Goal: Transaction & Acquisition: Purchase product/service

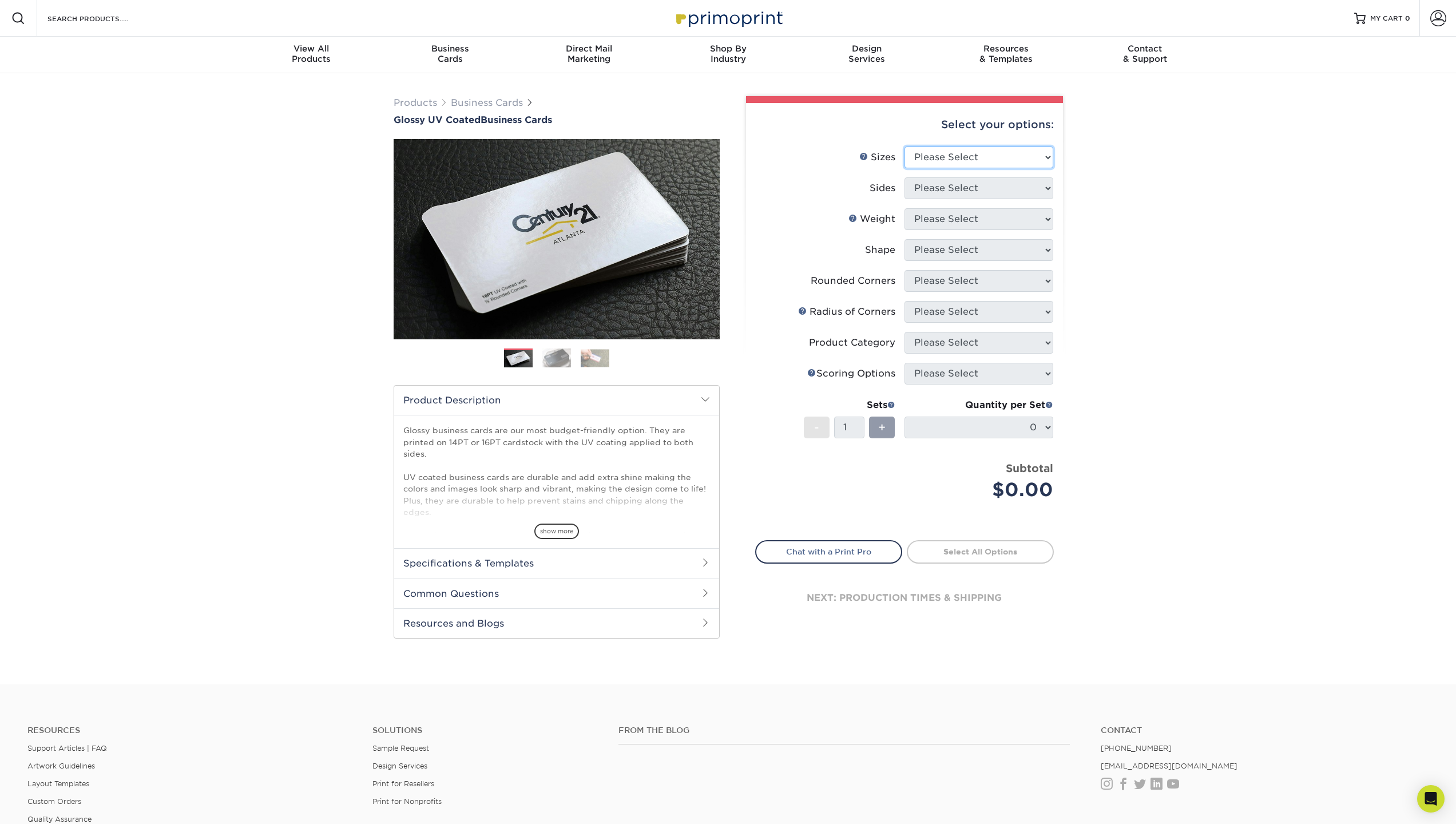
select select "2.00x3.50"
select select "32d3c223-f82c-492b-b915-ba065a00862f"
select select "16PT"
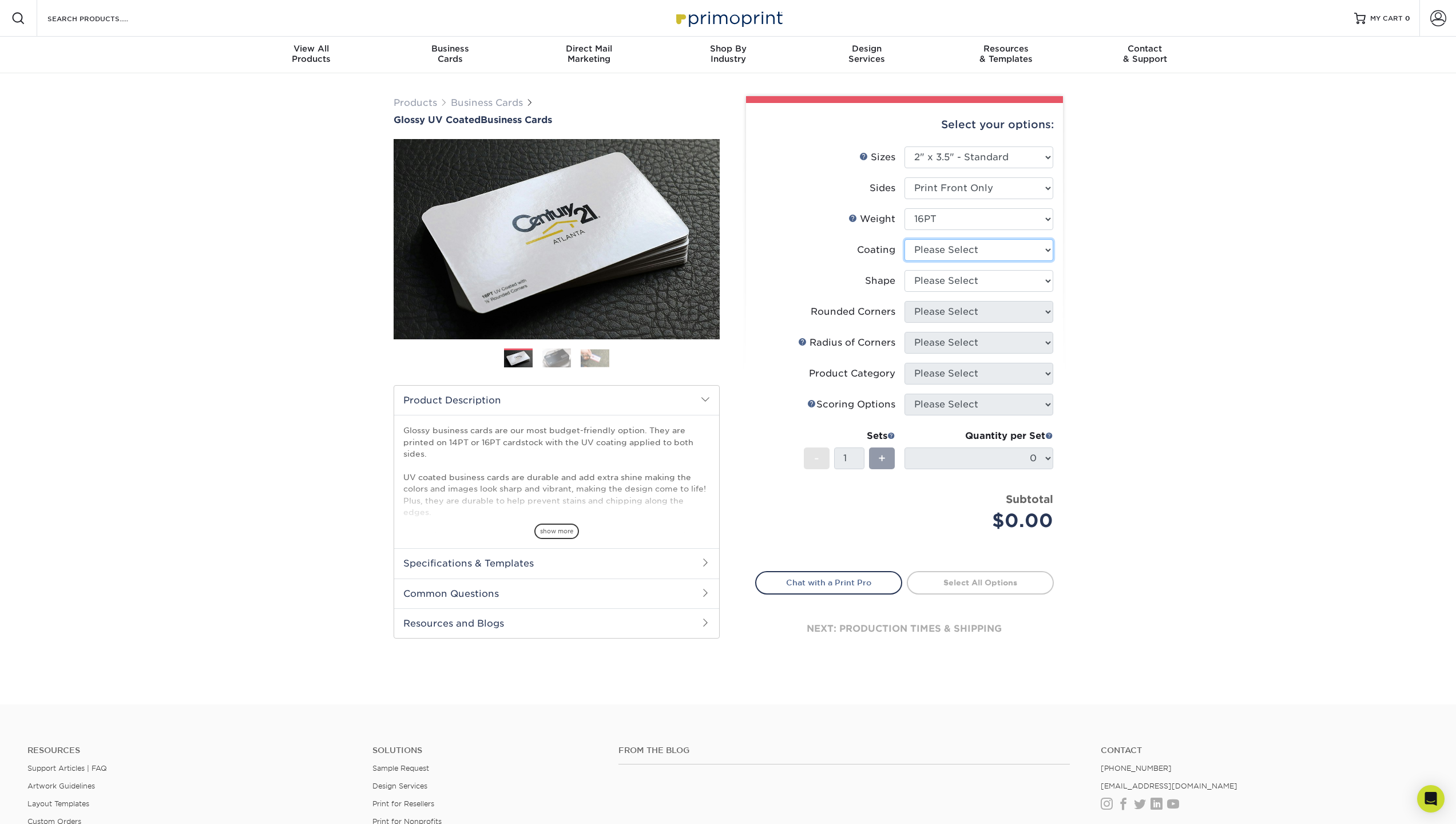
select select "1e8116af-acfc-44b1-83dc-8181aa338834"
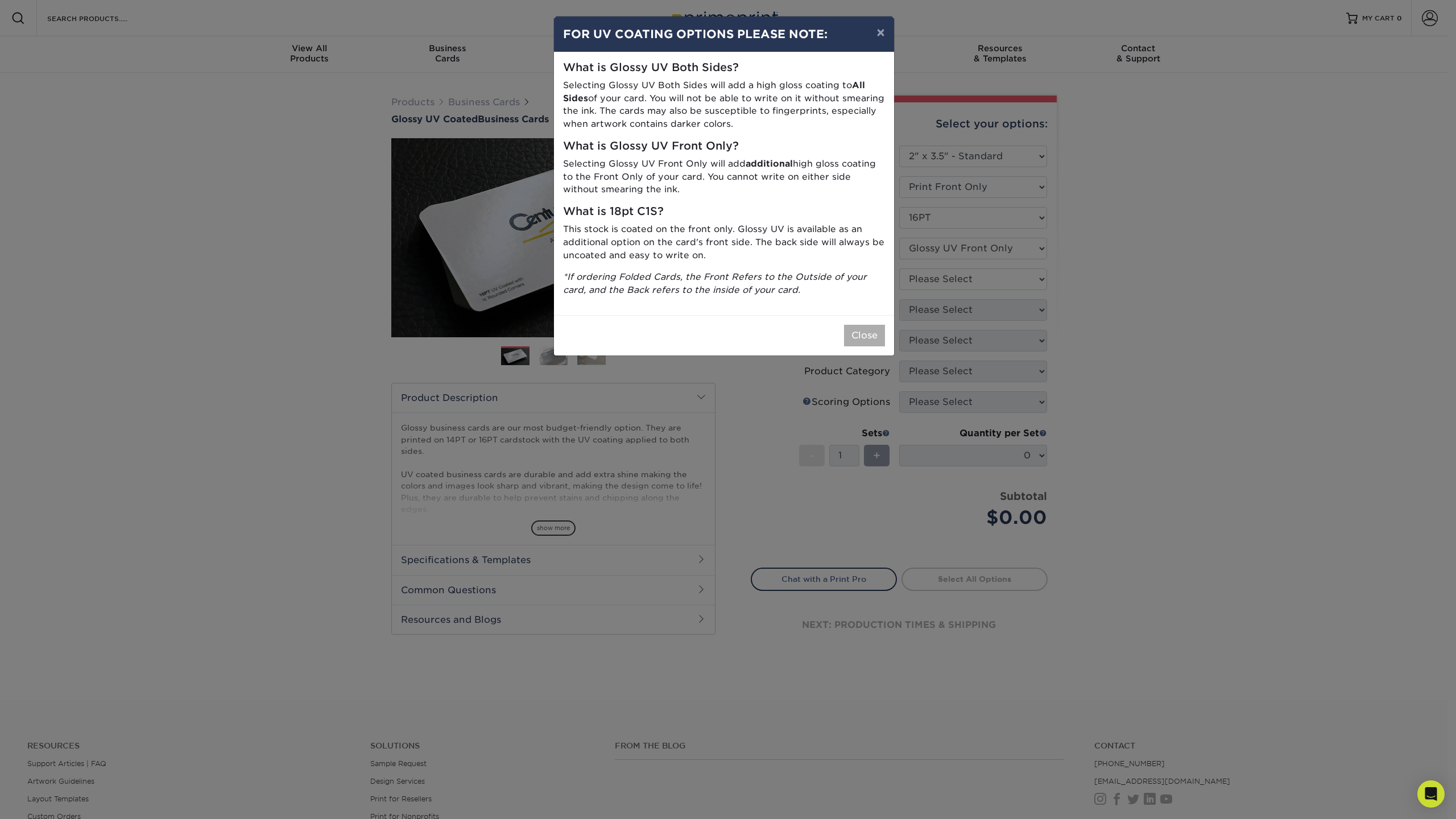
click at [854, 325] on button "Close" at bounding box center [864, 336] width 41 height 22
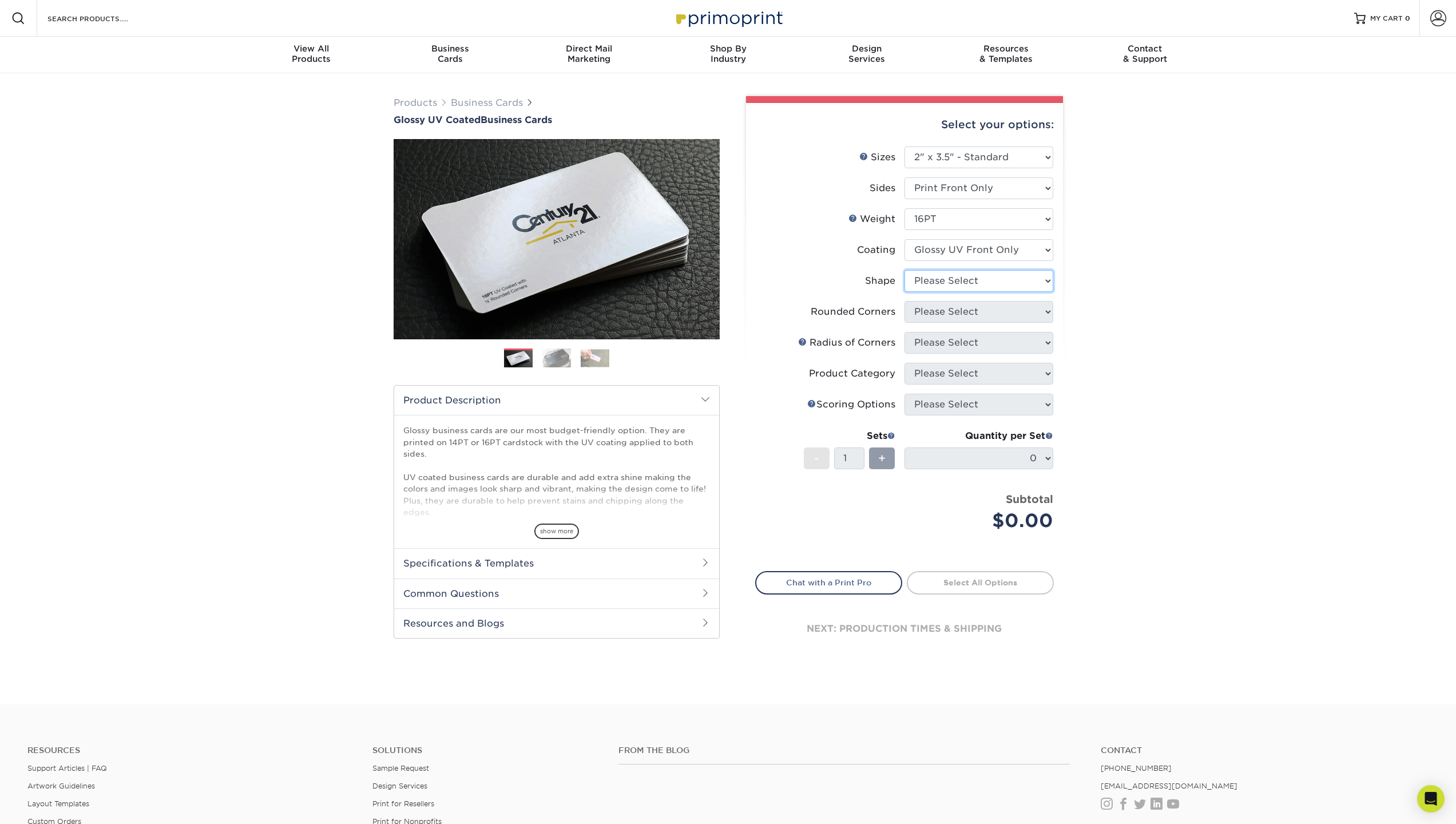
select select "standard"
select select "0"
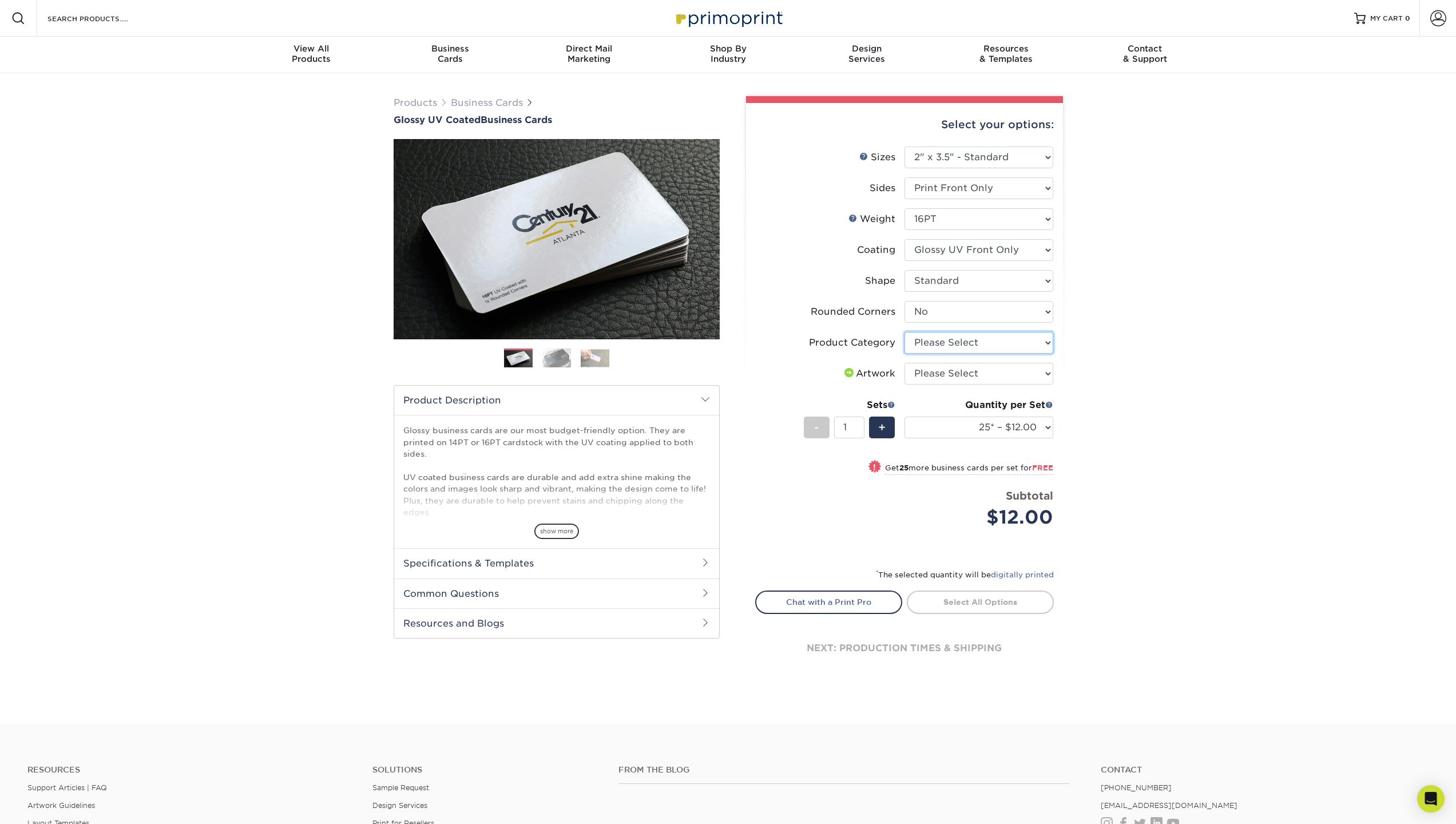
select select "3b5148f1-0588-4f88-a218-97bcfdce65c1"
select select "upload"
click at [555, 353] on img at bounding box center [557, 358] width 29 height 20
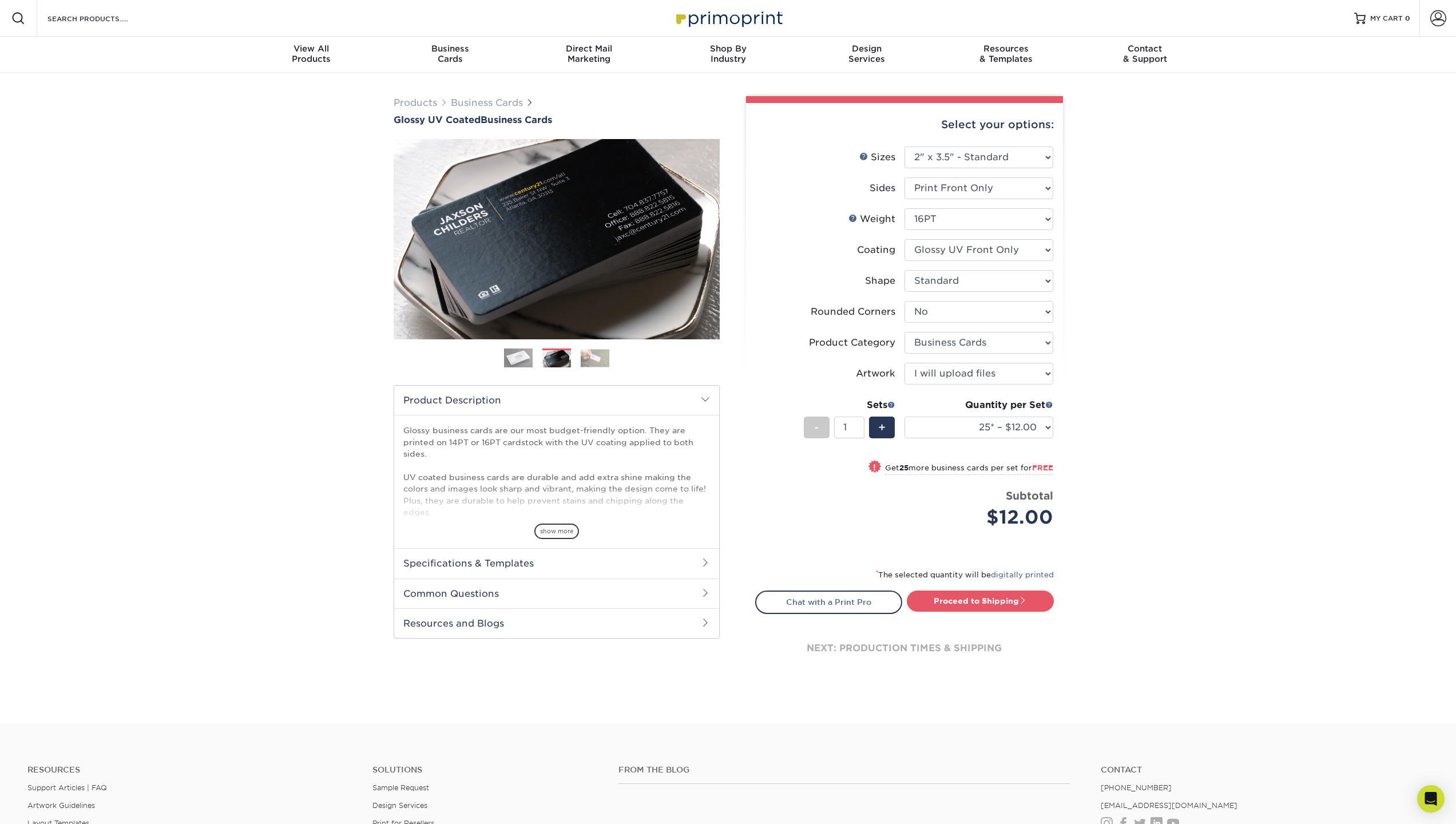
click at [592, 366] on img at bounding box center [595, 357] width 29 height 18
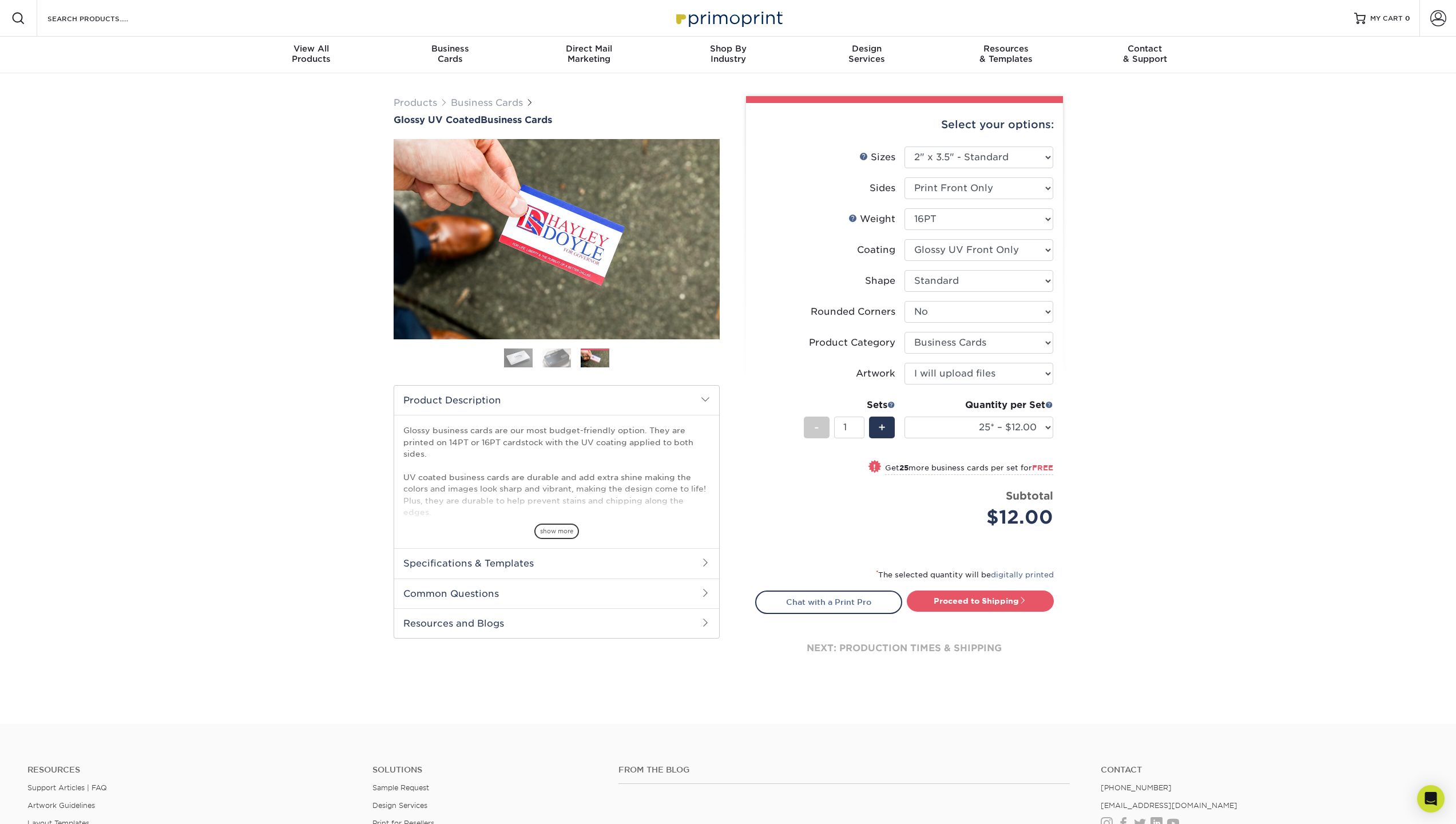
click at [520, 356] on img at bounding box center [519, 358] width 29 height 29
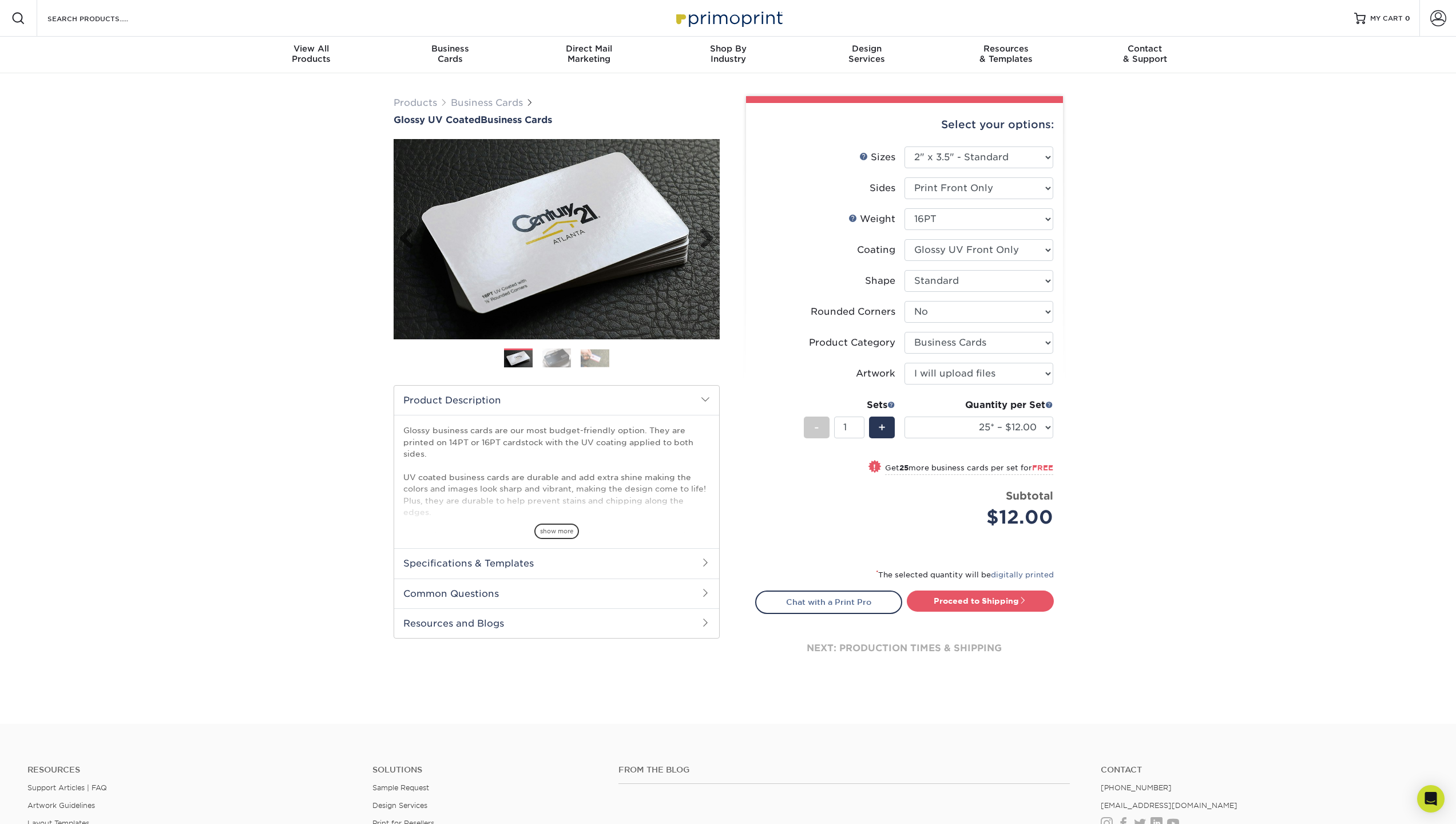
click at [715, 234] on img at bounding box center [557, 240] width 326 height 326
click at [710, 237] on link "Next" at bounding box center [702, 239] width 23 height 23
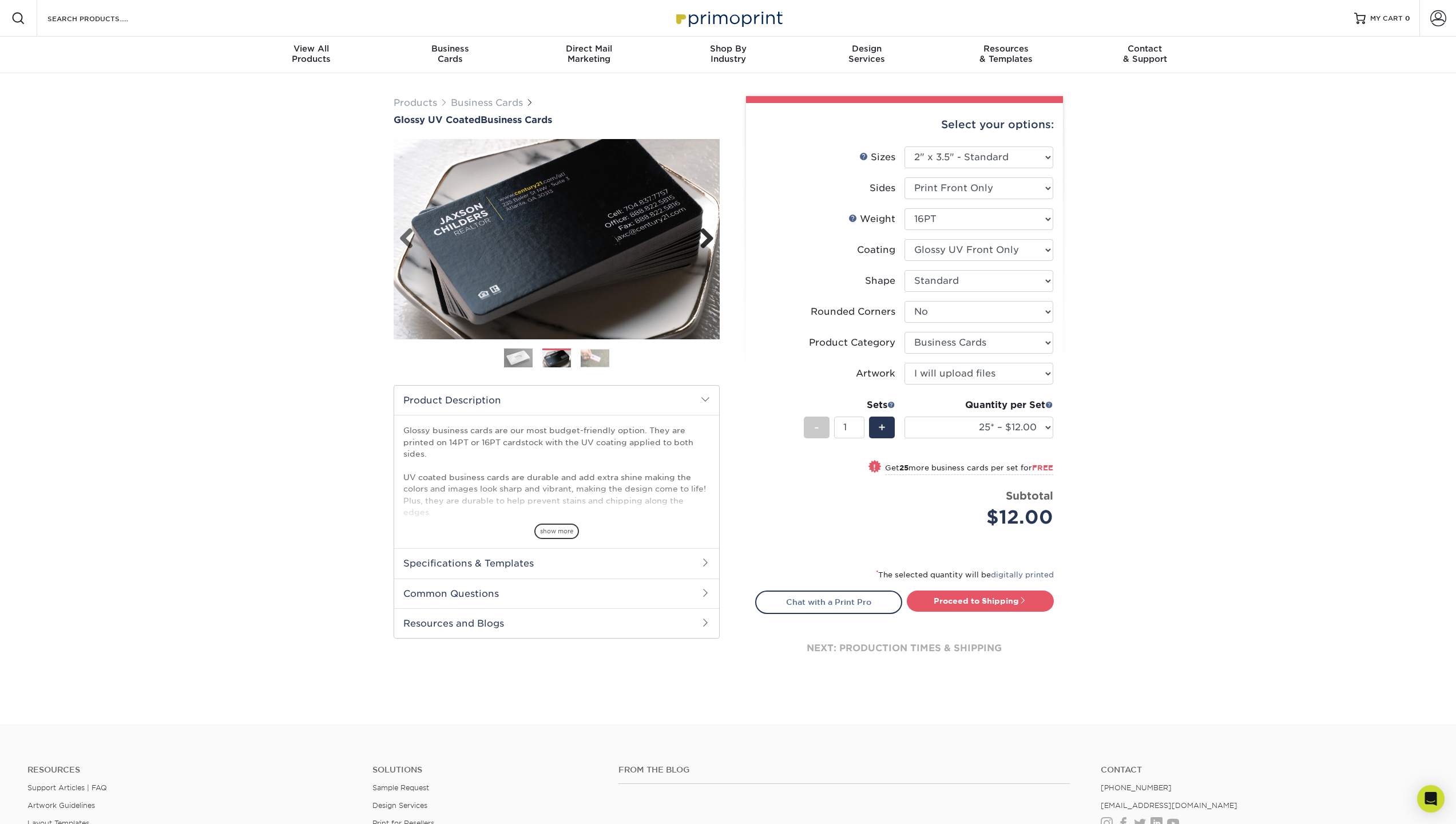
click at [710, 237] on link "Next" at bounding box center [702, 239] width 23 height 23
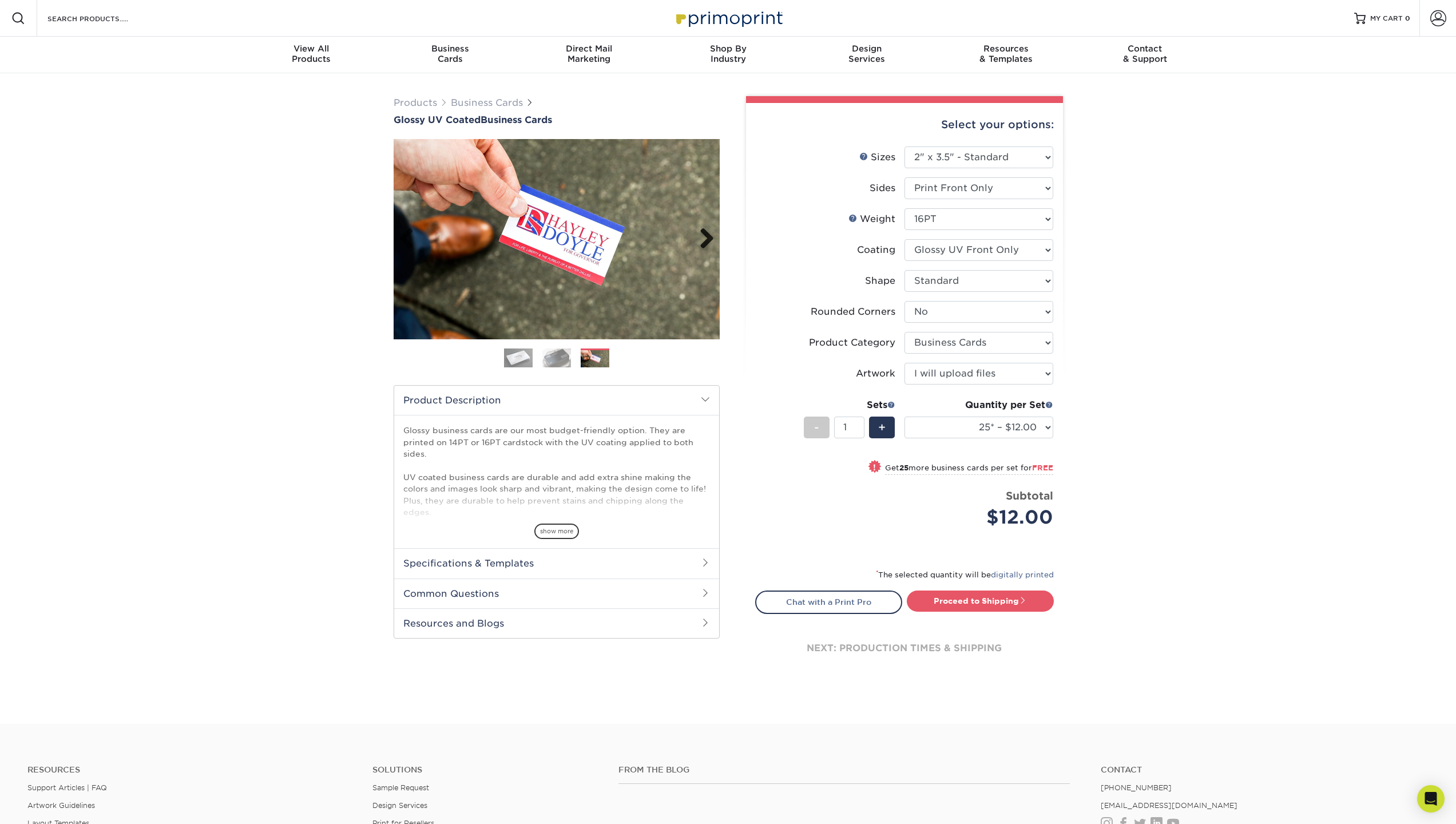
click at [710, 237] on link "Next" at bounding box center [702, 239] width 23 height 23
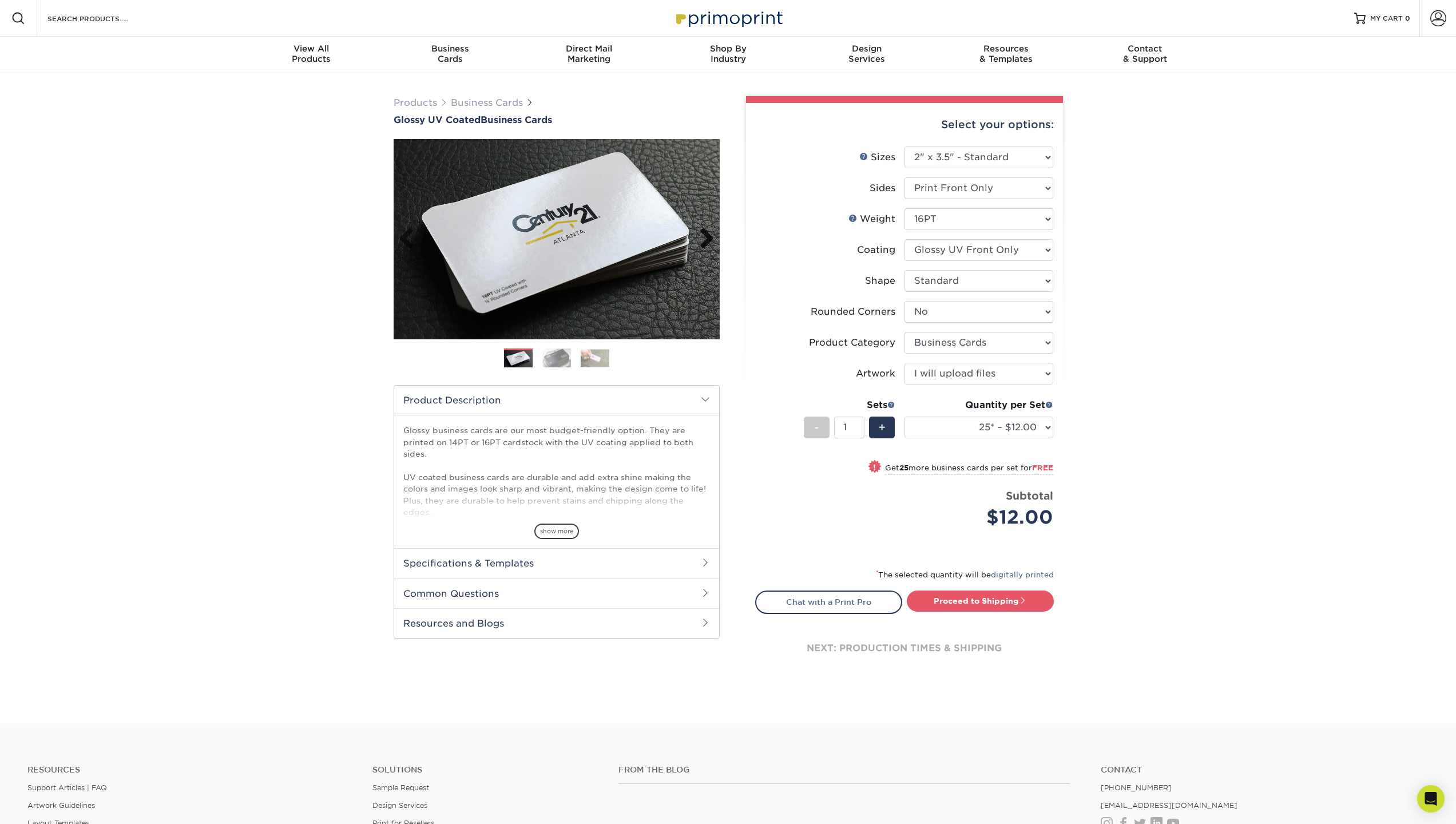
click at [710, 237] on link "Next" at bounding box center [702, 239] width 23 height 23
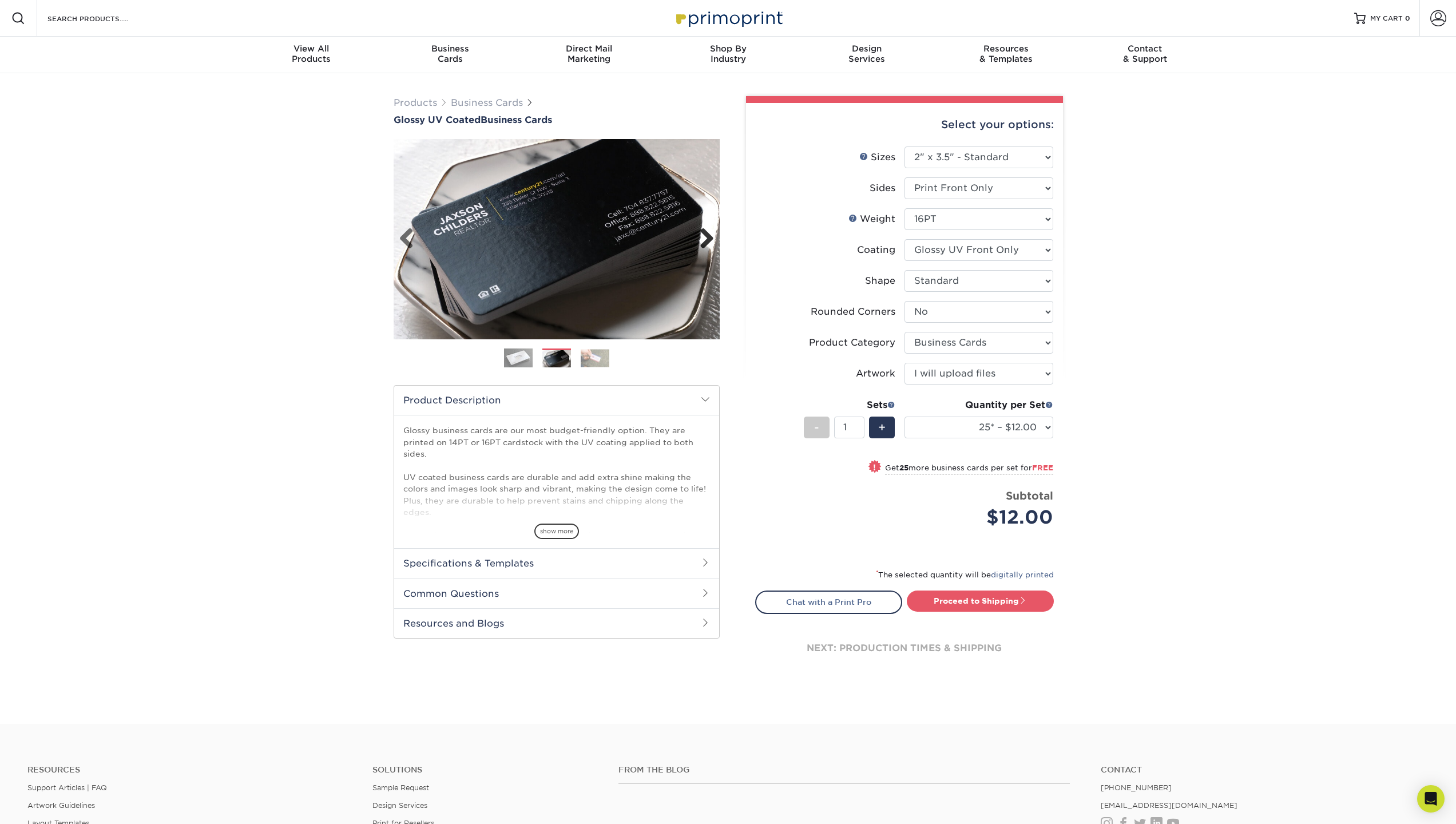
click at [710, 237] on link "Next" at bounding box center [702, 239] width 23 height 23
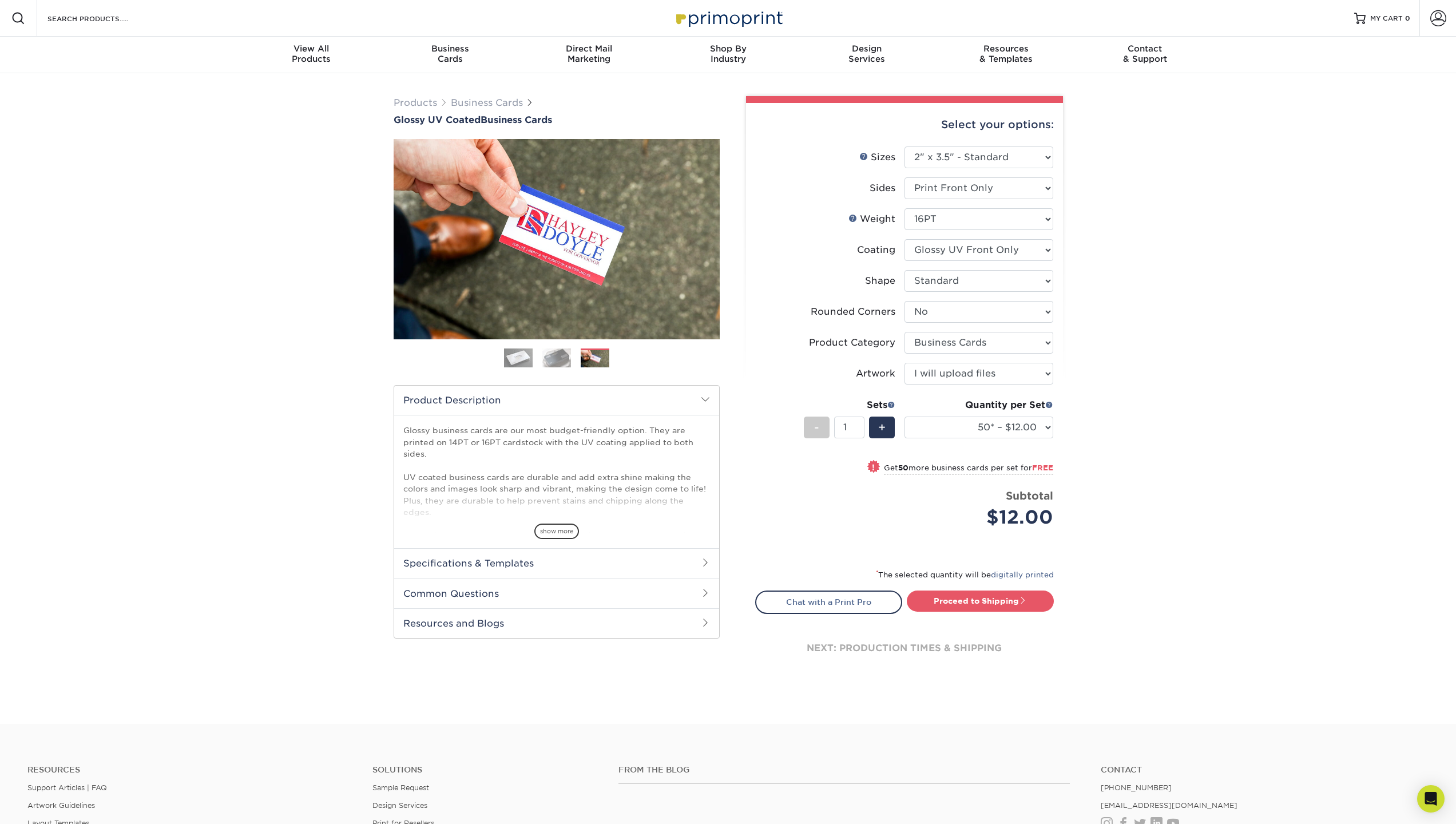
click at [1142, 452] on div "Products Business Cards Glossy UV Coated Business Cards Previous Next" at bounding box center [728, 399] width 1456 height 651
click at [1144, 445] on div "Products Business Cards Glossy UV Coated Business Cards Previous Next" at bounding box center [728, 399] width 1456 height 651
select select "250* – $21.00"
click at [1170, 433] on div "Products Business Cards Glossy UV Coated Business Cards Previous Next" at bounding box center [728, 399] width 1456 height 651
click at [1009, 599] on link "Proceed to Shipping" at bounding box center [980, 600] width 147 height 21
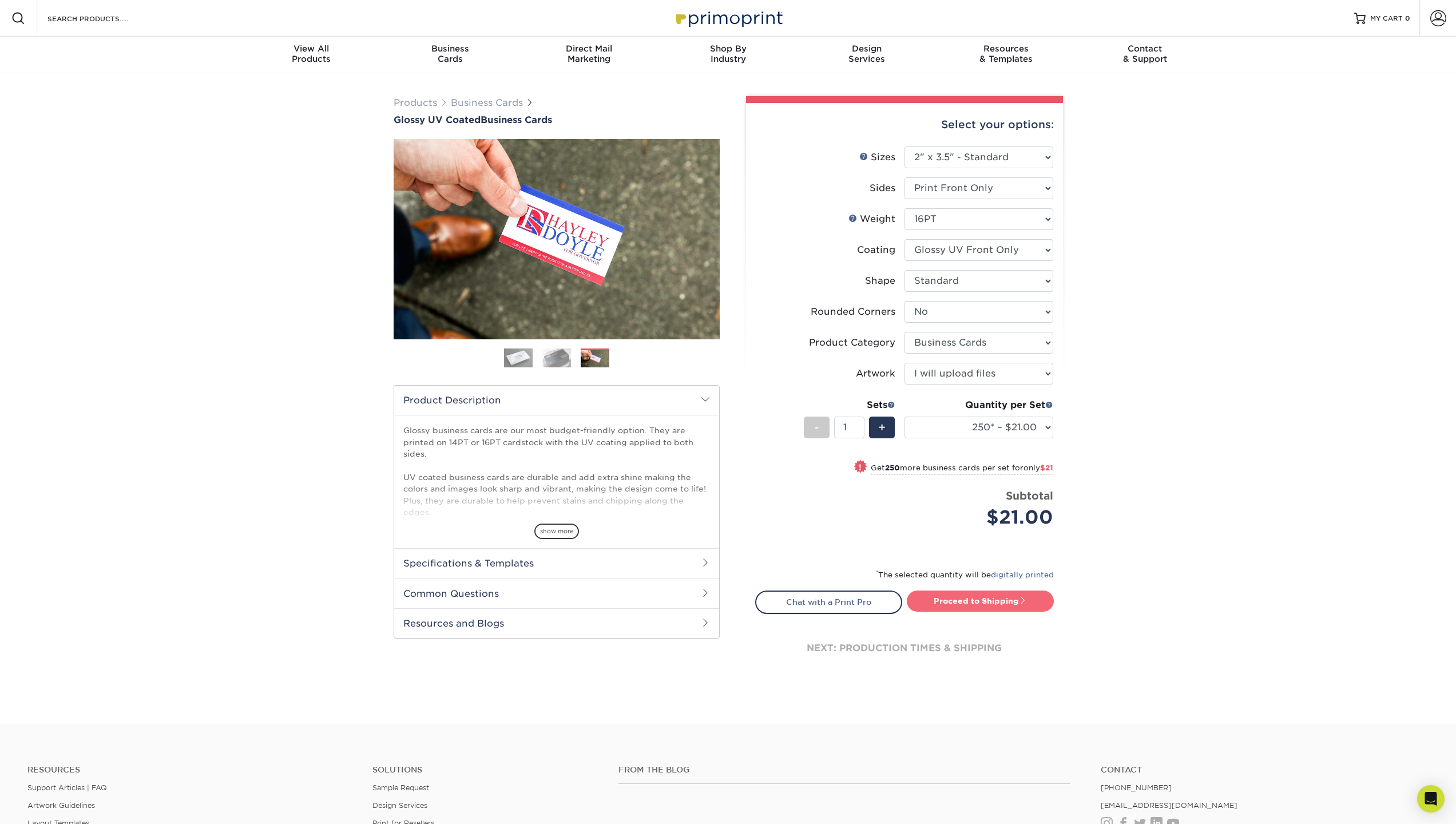
type input "Set 1"
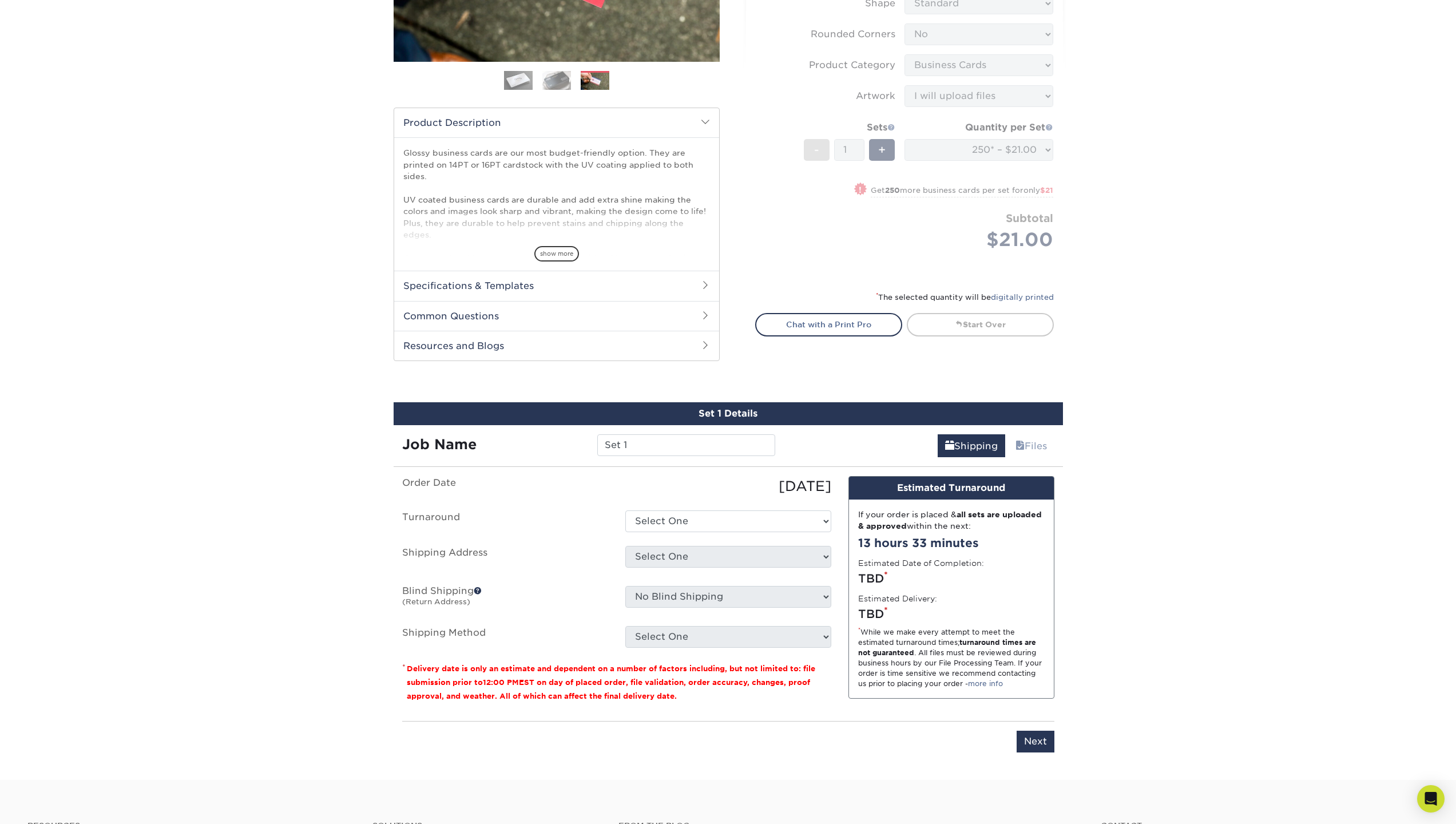
scroll to position [568, 0]
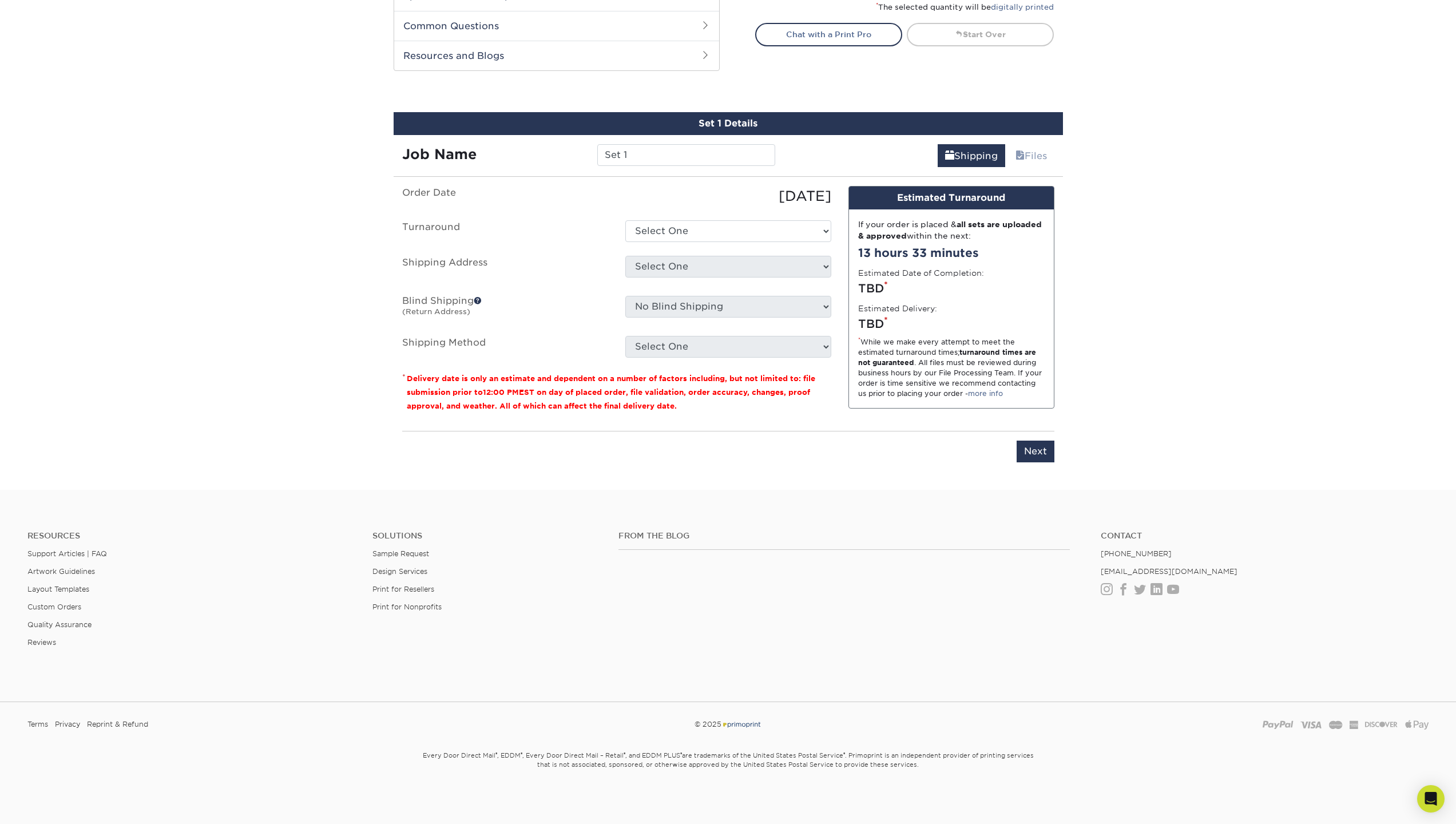
click at [741, 217] on ul "Order Date [DATE] [GEOGRAPHIC_DATA] Select One 2-4 Business Days 2 Day Next Bus…" at bounding box center [616, 272] width 429 height 172
select select "f0fb3906-b91a-4117-818e-cd79e579d6dd"
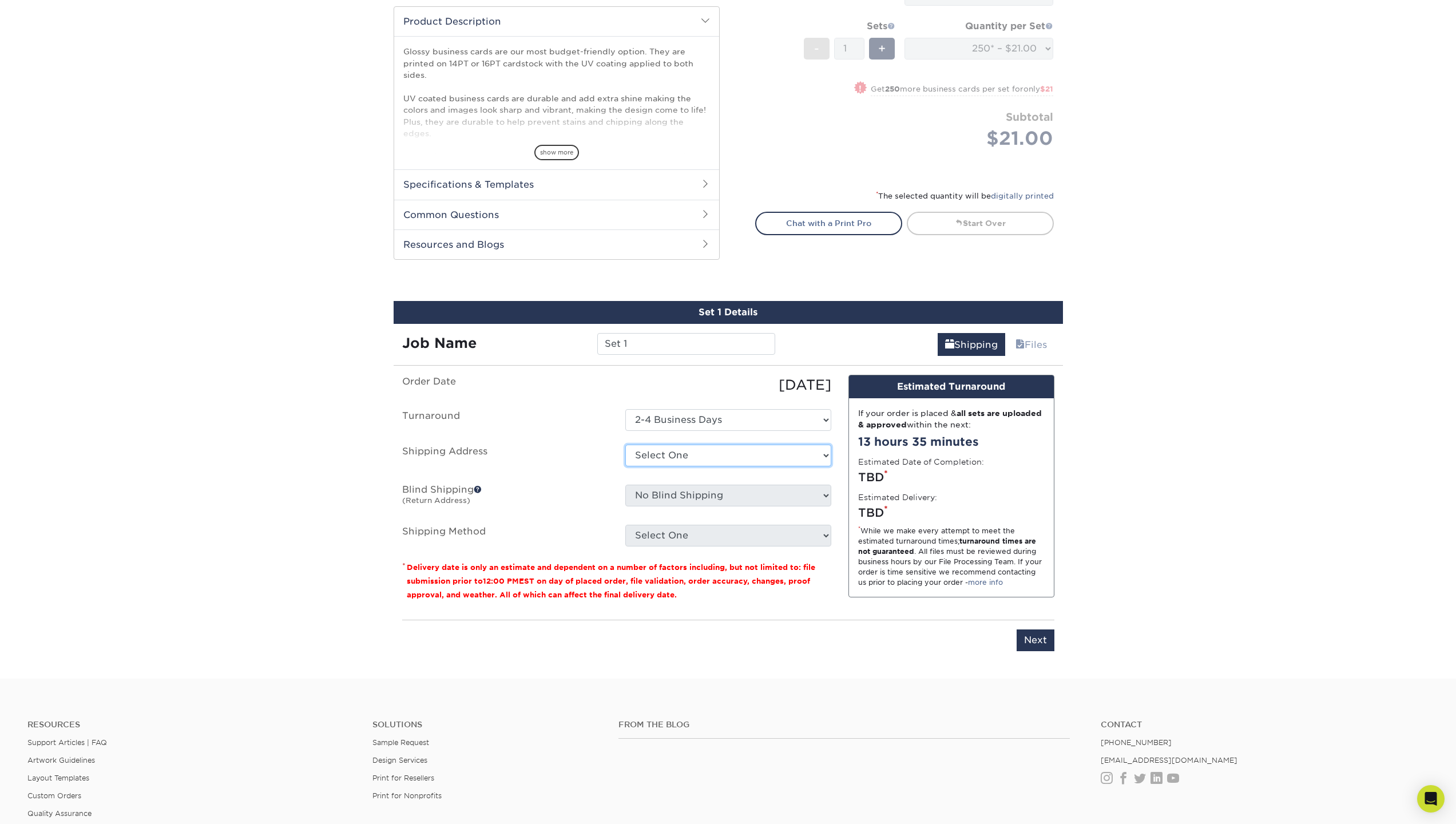
scroll to position [253, 0]
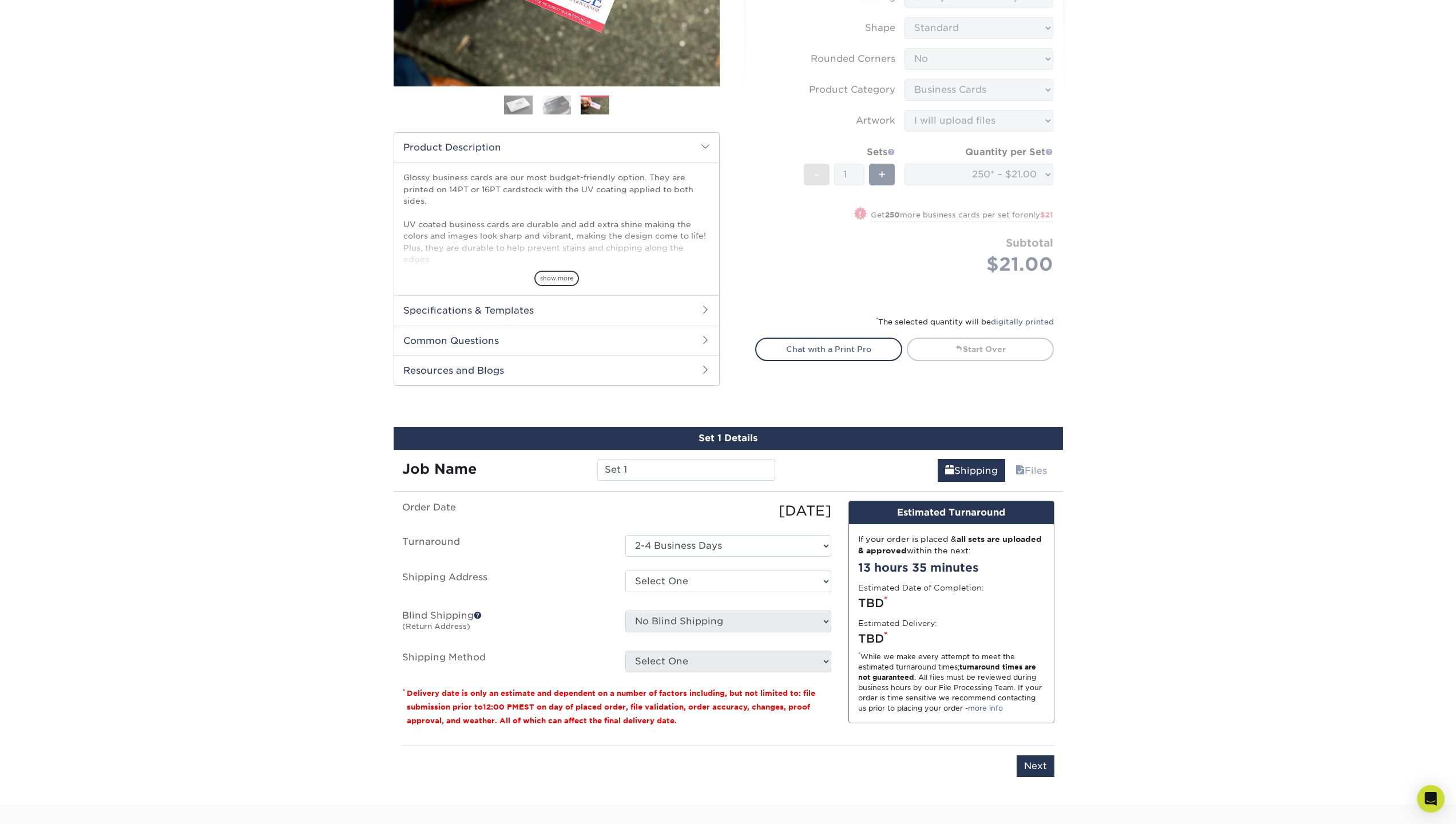
click at [633, 317] on h2 "Specifications & Templates" at bounding box center [557, 309] width 325 height 29
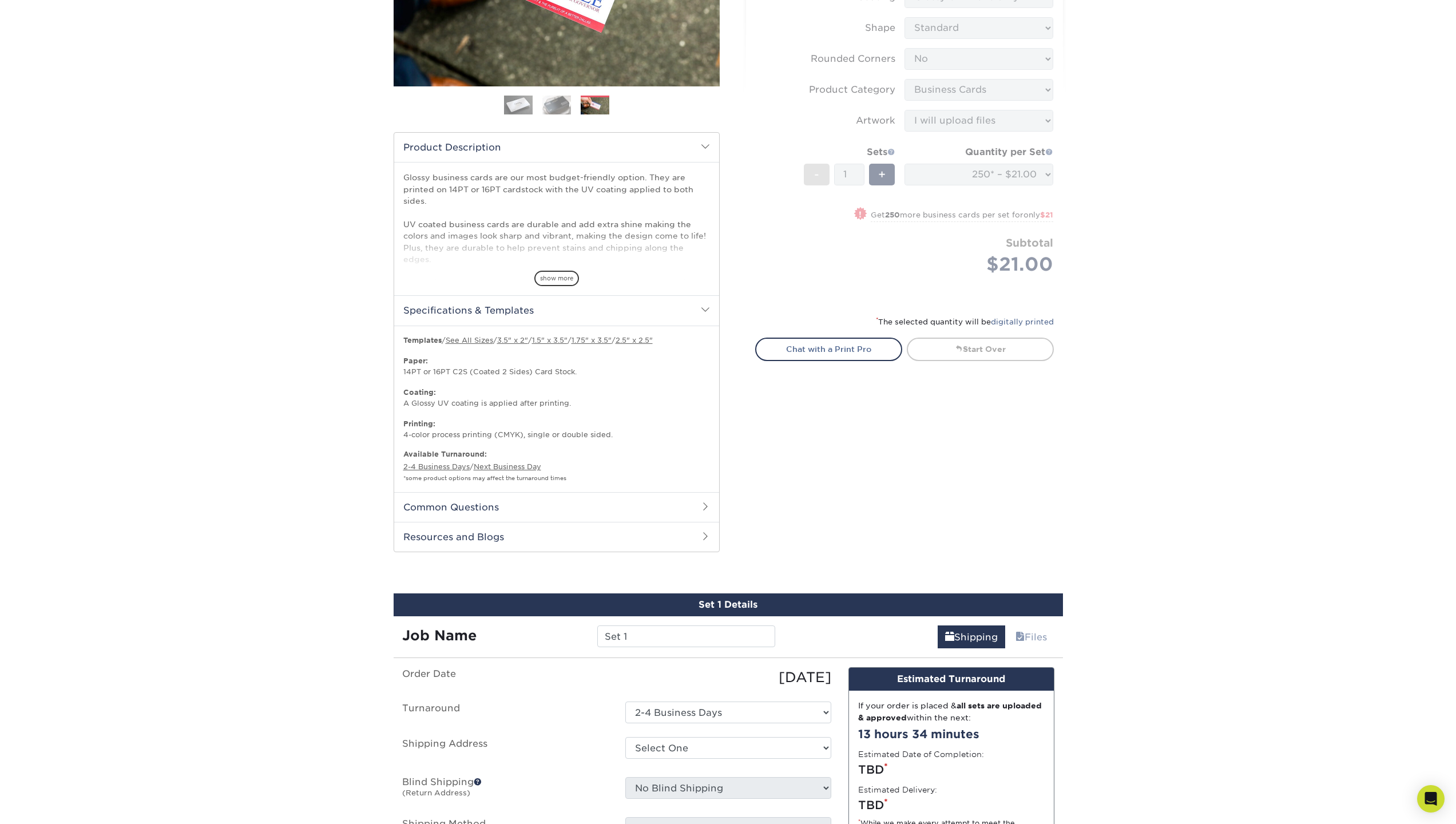
click at [448, 507] on h2 "Common Questions" at bounding box center [557, 506] width 325 height 29
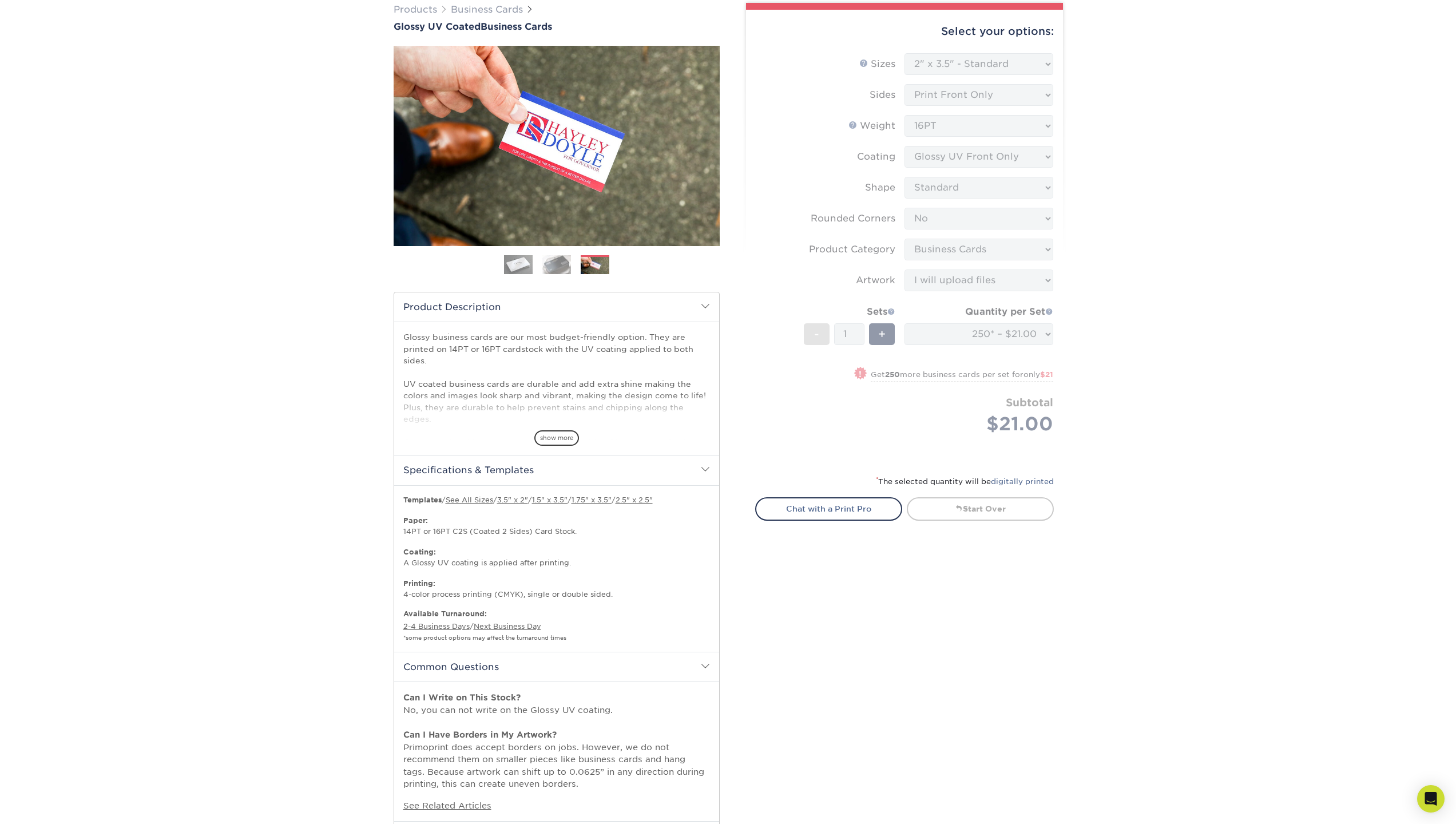
scroll to position [0, 0]
